Goal: Task Accomplishment & Management: Manage account settings

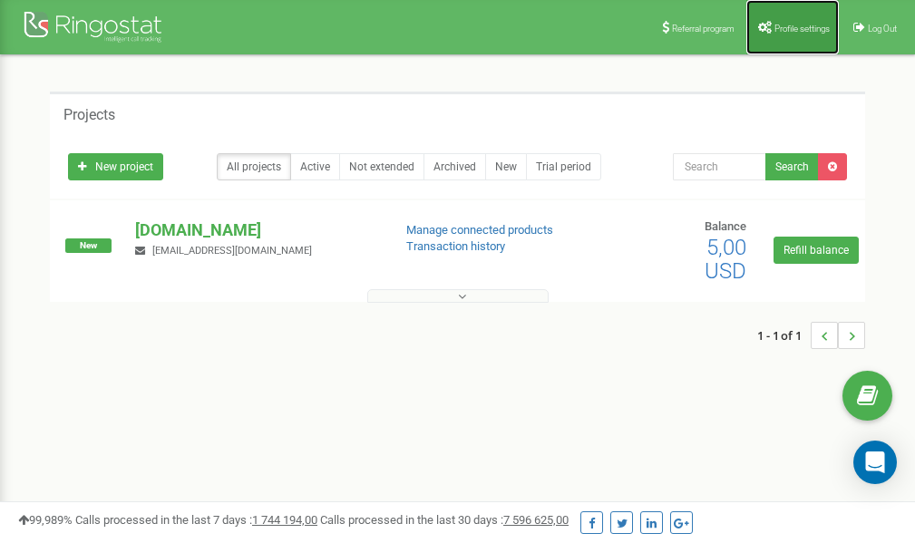
click at [785, 24] on span "Profile settings" at bounding box center [802, 29] width 55 height 10
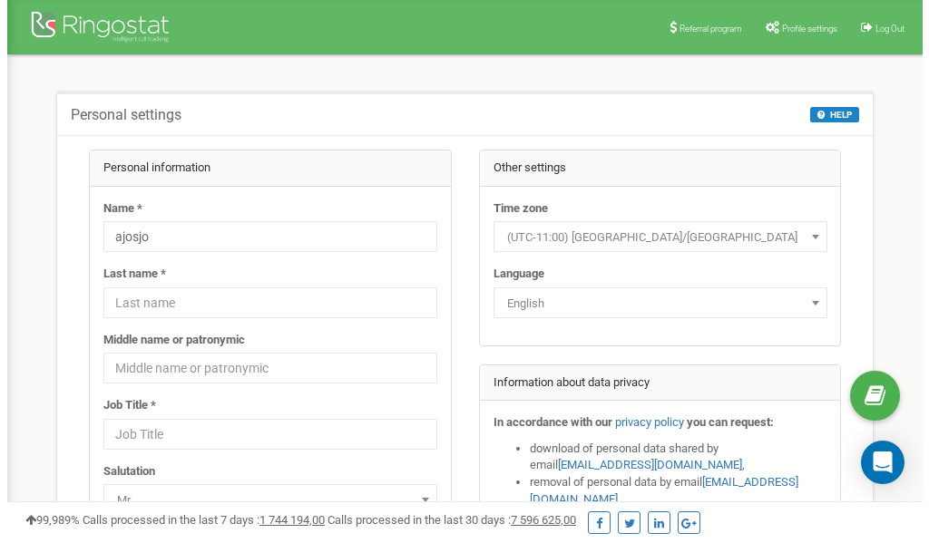
scroll to position [91, 0]
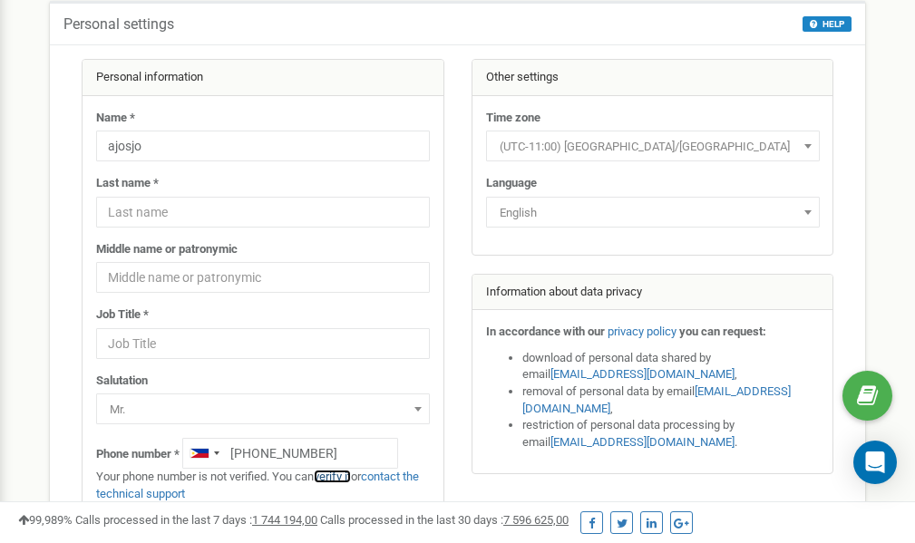
click at [345, 476] on link "verify it" at bounding box center [332, 477] width 37 height 14
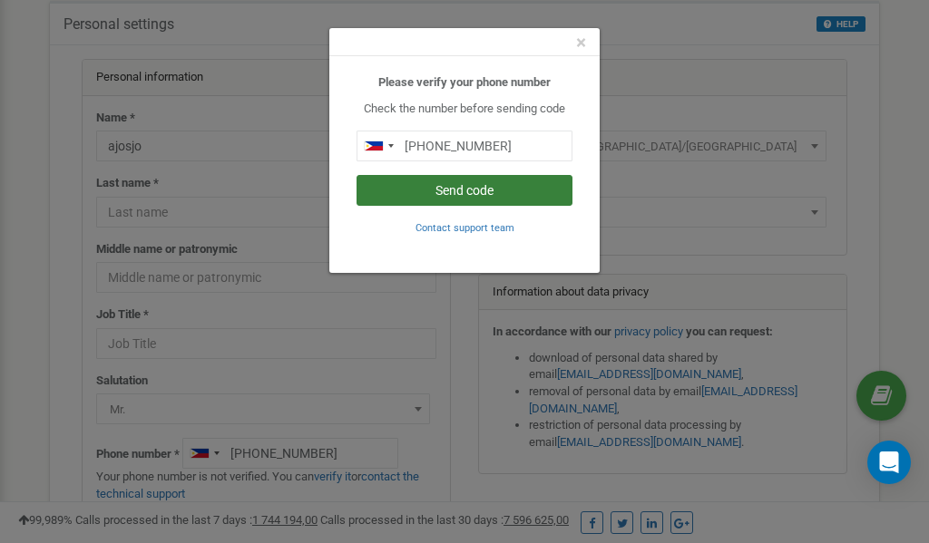
click at [494, 193] on button "Send code" at bounding box center [465, 190] width 216 height 31
